Goal: Task Accomplishment & Management: Use online tool/utility

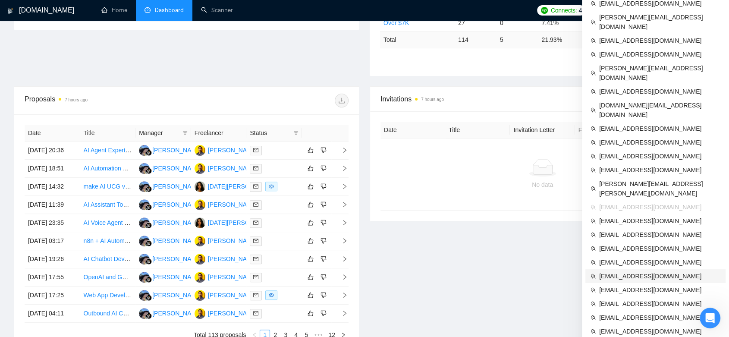
scroll to position [383, 0]
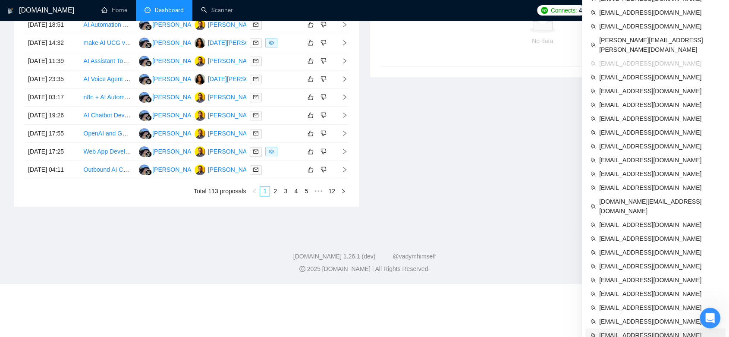
click at [654, 330] on span "[EMAIL_ADDRESS][DOMAIN_NAME]" at bounding box center [659, 334] width 121 height 9
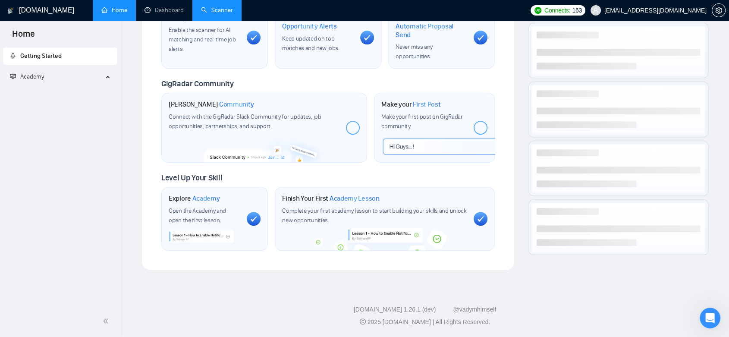
scroll to position [359, 0]
click at [214, 11] on link "Scanner" at bounding box center [217, 9] width 32 height 7
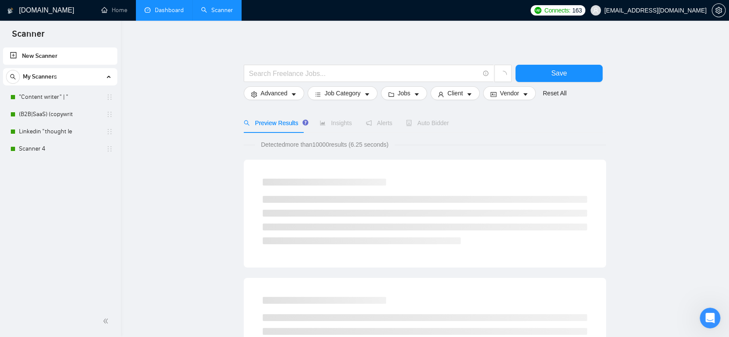
click at [174, 6] on link "Dashboard" at bounding box center [164, 9] width 39 height 7
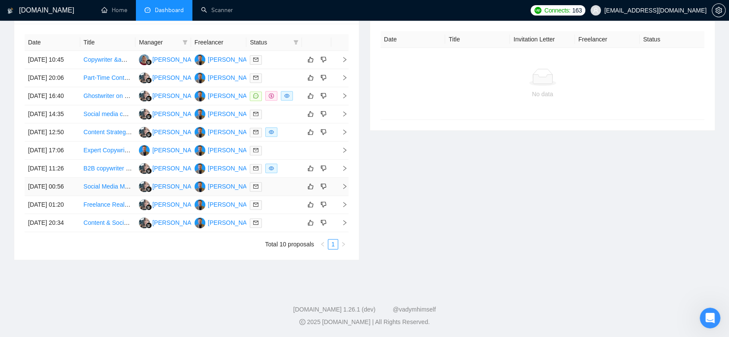
scroll to position [38, 0]
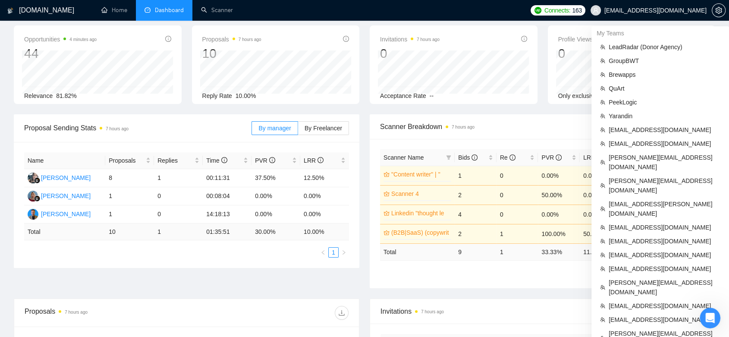
click at [652, 10] on span "[EMAIL_ADDRESS][DOMAIN_NAME]" at bounding box center [655, 10] width 102 height 0
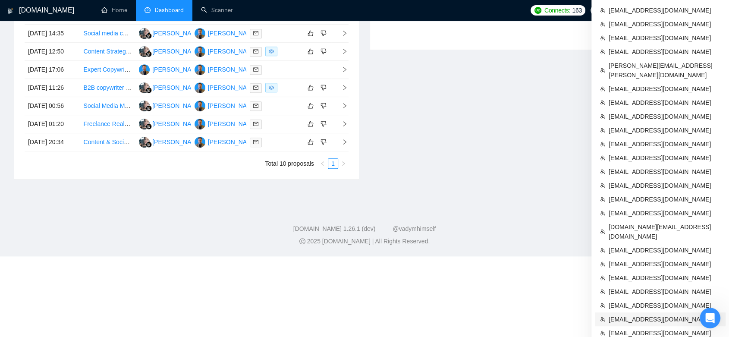
scroll to position [422, 0]
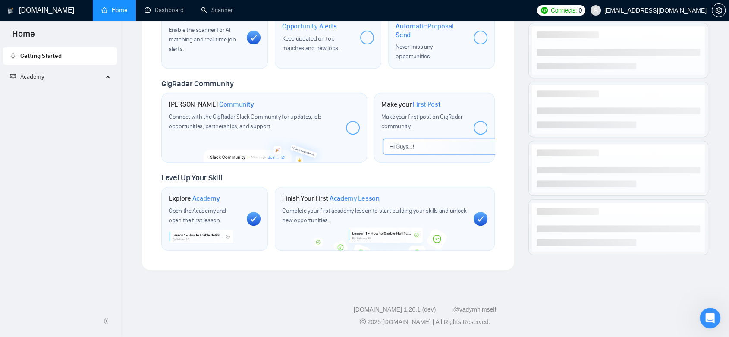
scroll to position [359, 0]
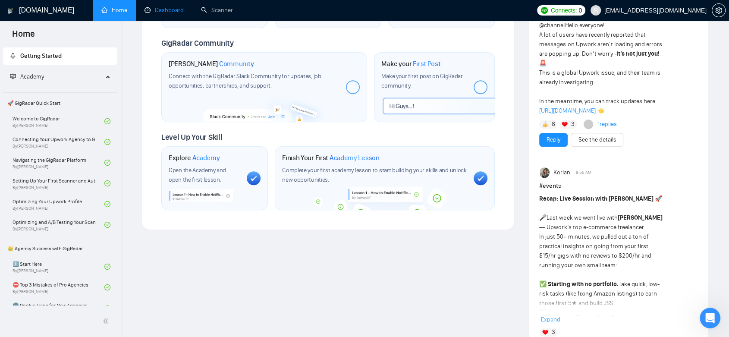
click at [173, 11] on link "Dashboard" at bounding box center [164, 9] width 39 height 7
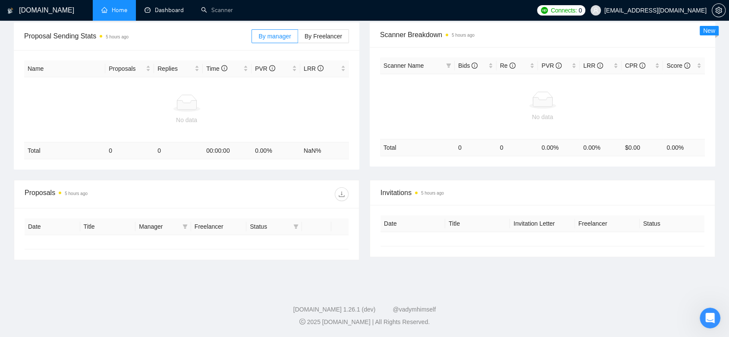
type input "[DATE]"
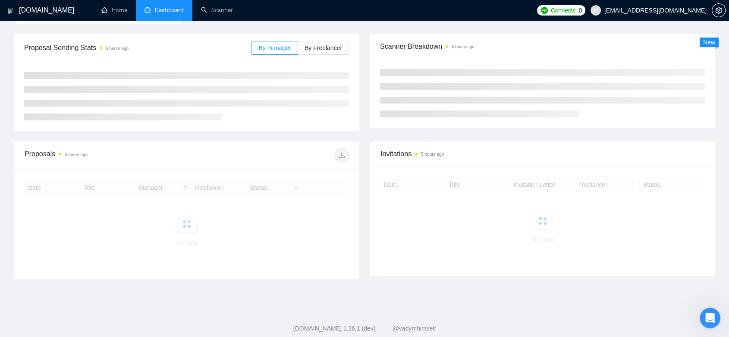
scroll to position [129, 0]
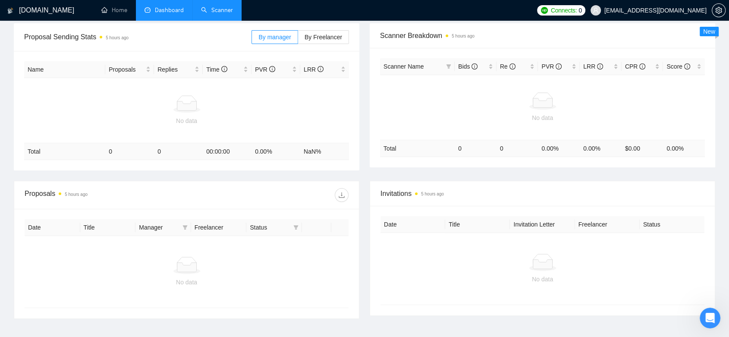
click at [209, 14] on link "Scanner" at bounding box center [217, 9] width 32 height 7
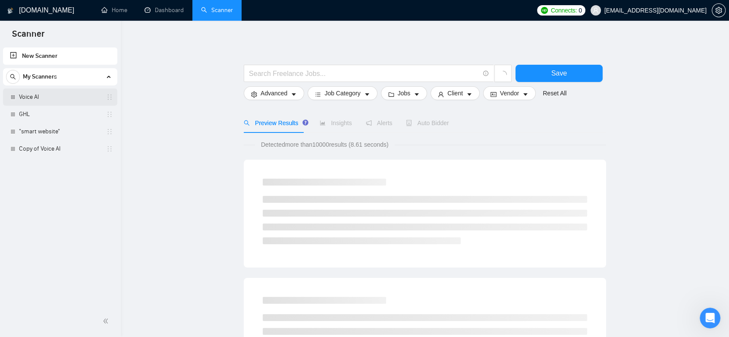
click at [50, 99] on link "Voice AI" at bounding box center [60, 96] width 82 height 17
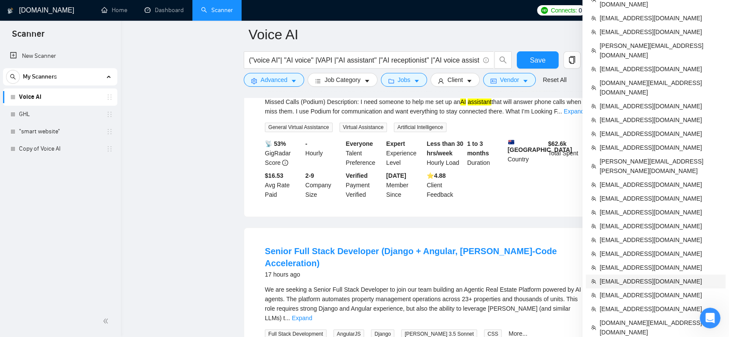
scroll to position [1054, 0]
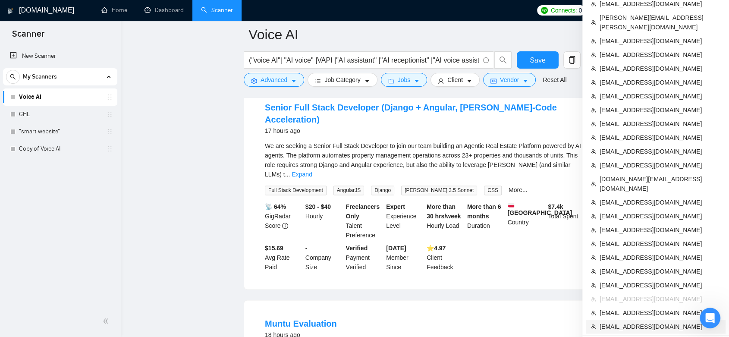
click at [642, 322] on span "[EMAIL_ADDRESS][DOMAIN_NAME]" at bounding box center [660, 326] width 121 height 9
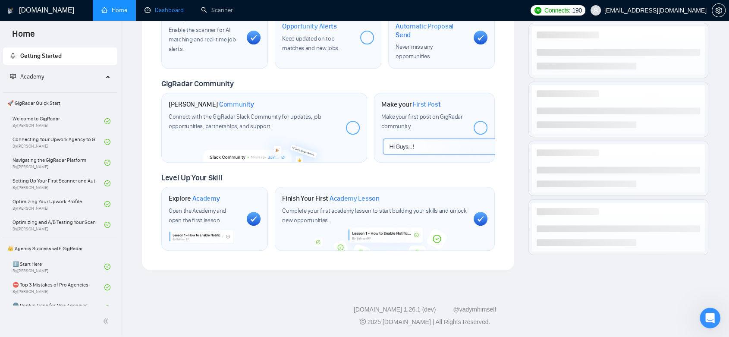
click at [166, 14] on link "Dashboard" at bounding box center [164, 9] width 39 height 7
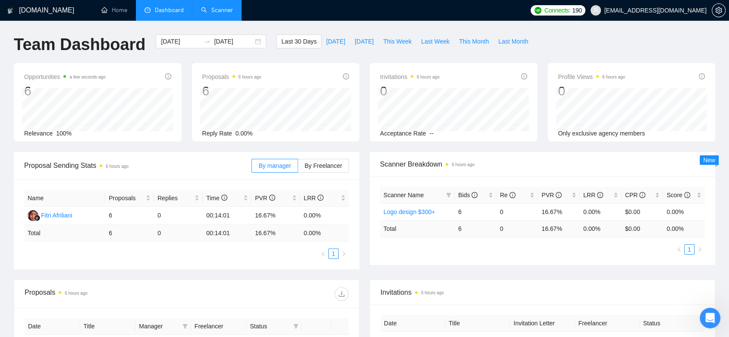
click at [217, 14] on link "Scanner" at bounding box center [217, 9] width 32 height 7
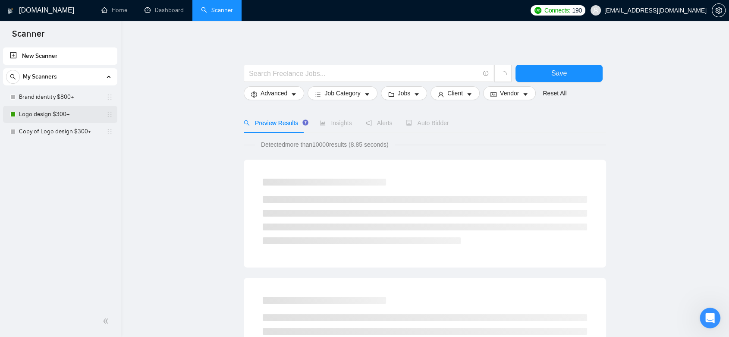
click at [57, 113] on link "Logo design $300+" at bounding box center [60, 114] width 82 height 17
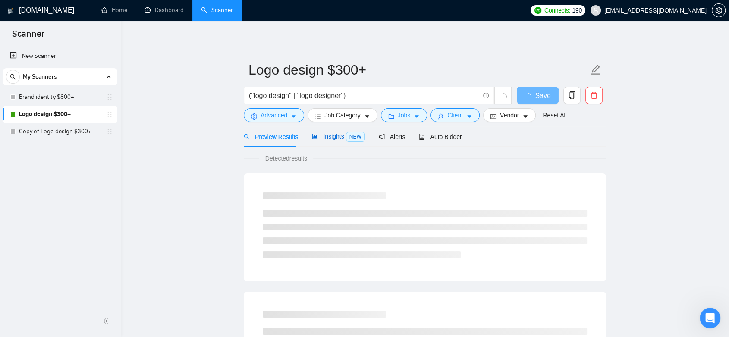
click at [328, 132] on div "Insights NEW" at bounding box center [338, 137] width 53 height 10
